Goal: Information Seeking & Learning: Understand process/instructions

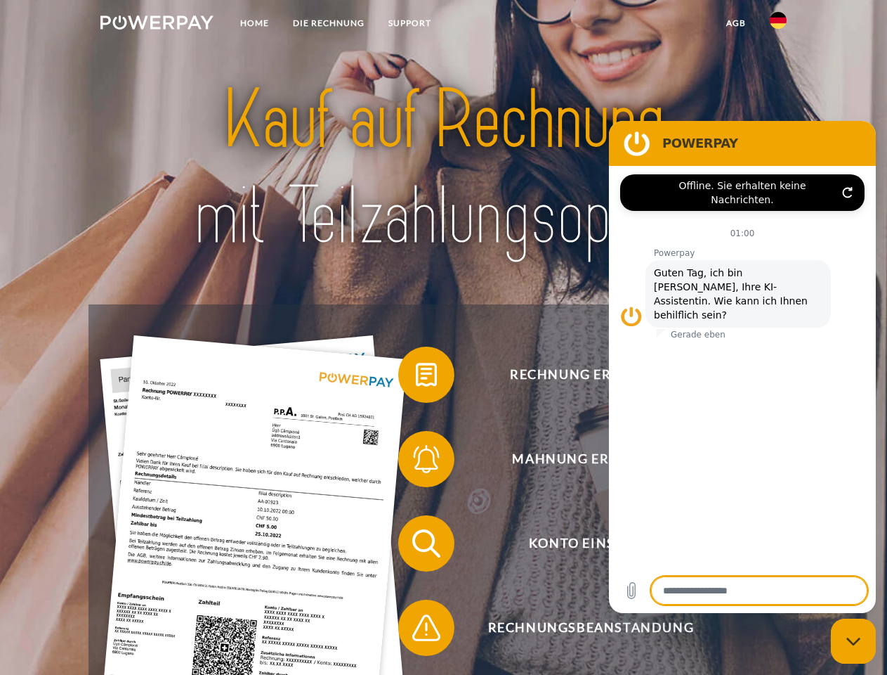
click at [157, 25] on img at bounding box center [156, 22] width 113 height 14
click at [779, 25] on img at bounding box center [778, 20] width 17 height 17
click at [736, 23] on link "agb" at bounding box center [737, 23] width 44 height 25
click at [416, 377] on span at bounding box center [405, 374] width 70 height 70
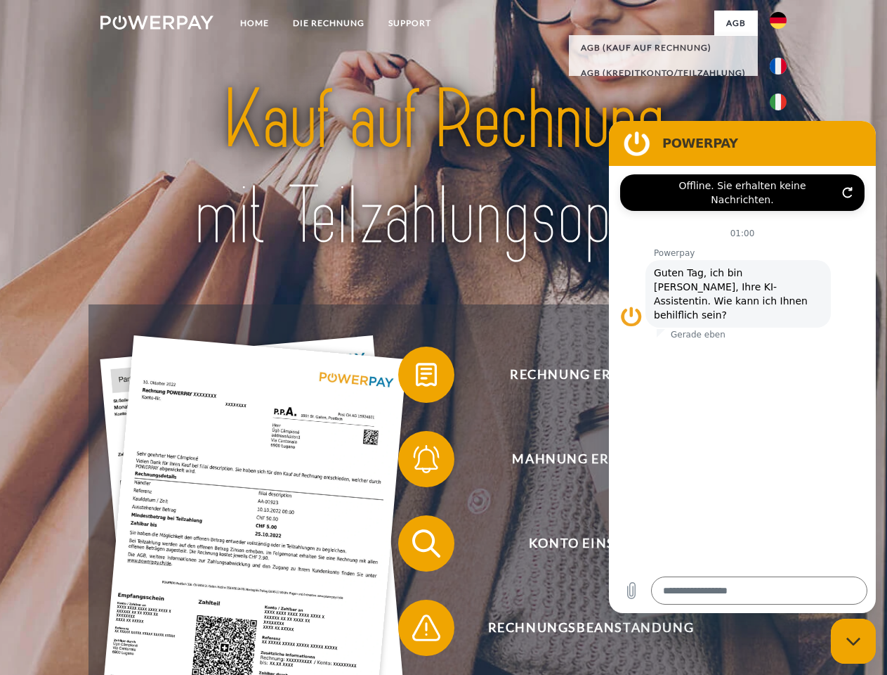
click at [416, 462] on span at bounding box center [405, 459] width 70 height 70
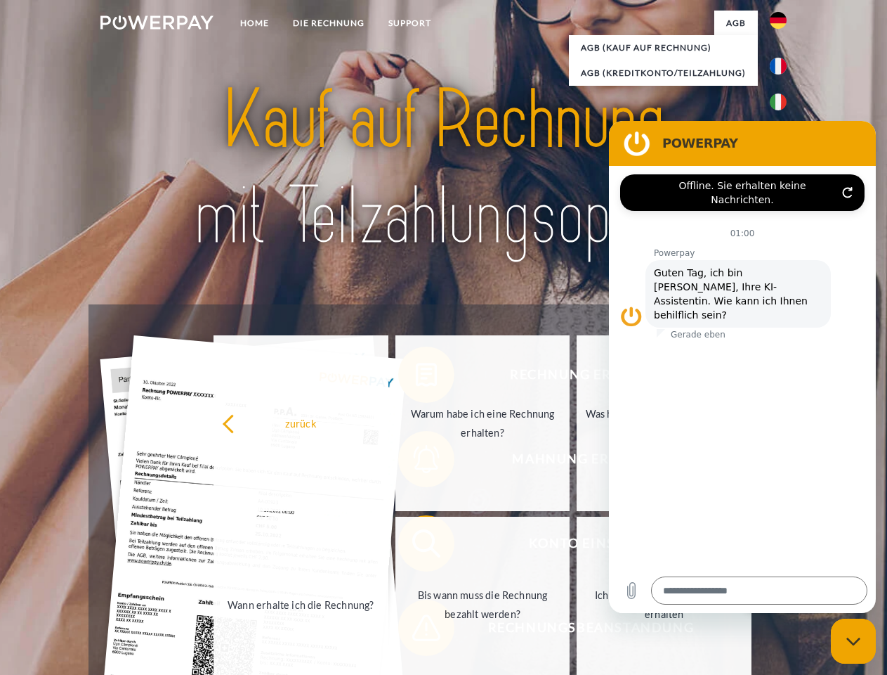
click at [416, 546] on link "Bis wann muss die Rechnung bezahlt werden?" at bounding box center [483, 604] width 175 height 176
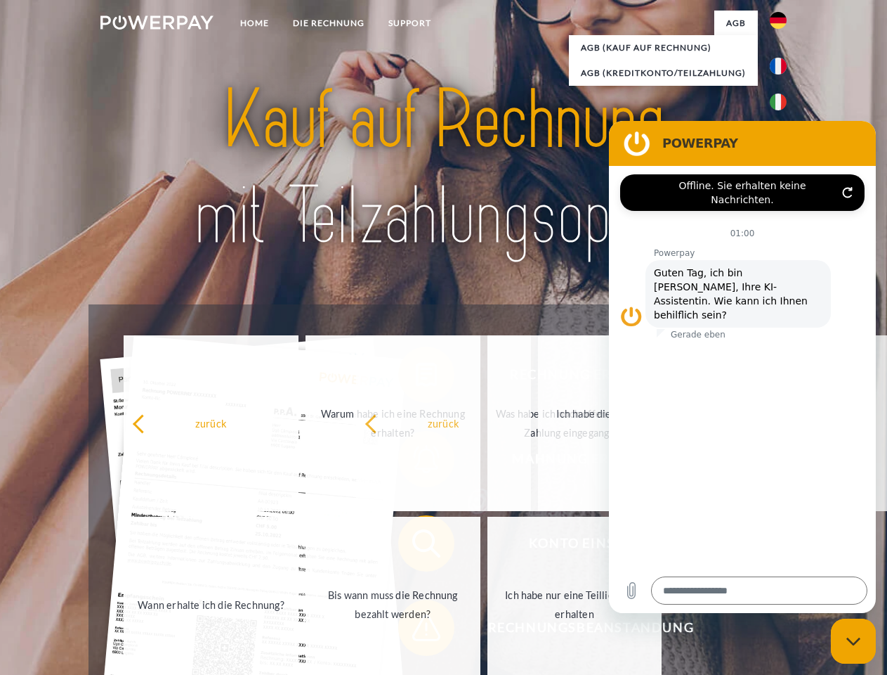
click at [416, 630] on span at bounding box center [405, 627] width 70 height 70
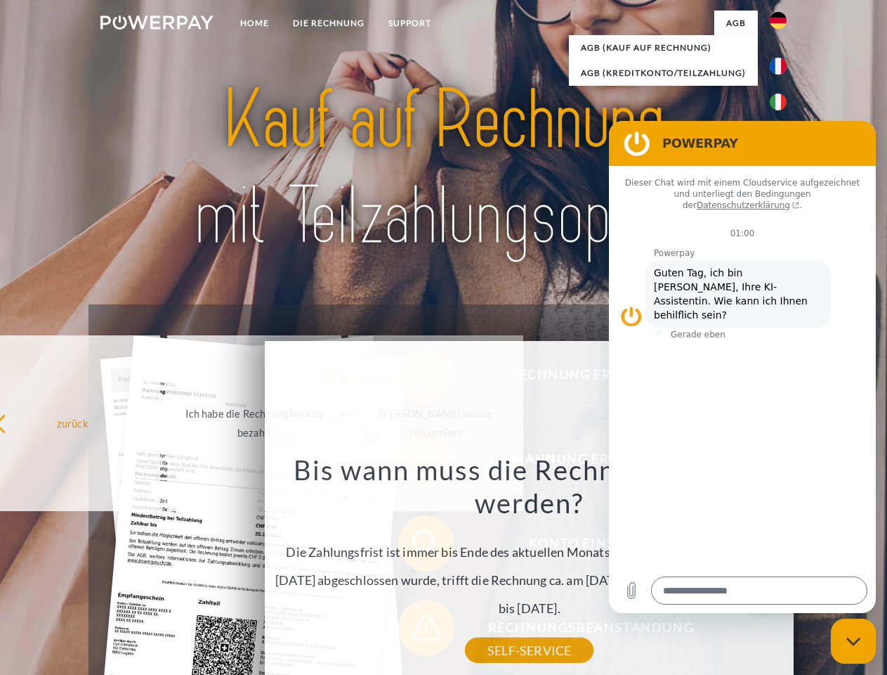
click at [854, 641] on icon "Messaging-Fenster schließen" at bounding box center [854, 641] width 15 height 9
type textarea "*"
